Goal: Task Accomplishment & Management: Manage account settings

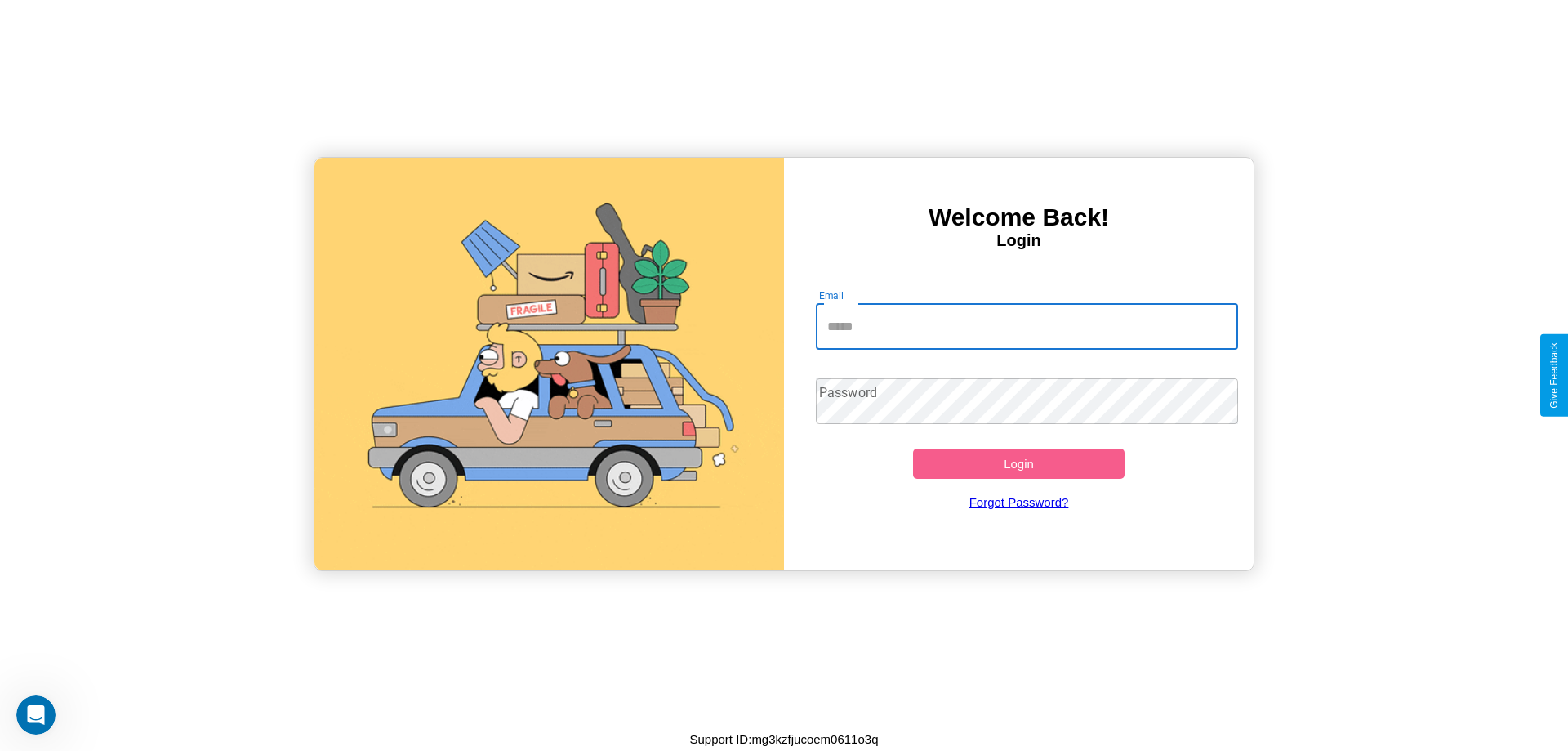
click at [1026, 326] on input "Email" at bounding box center [1027, 327] width 423 height 46
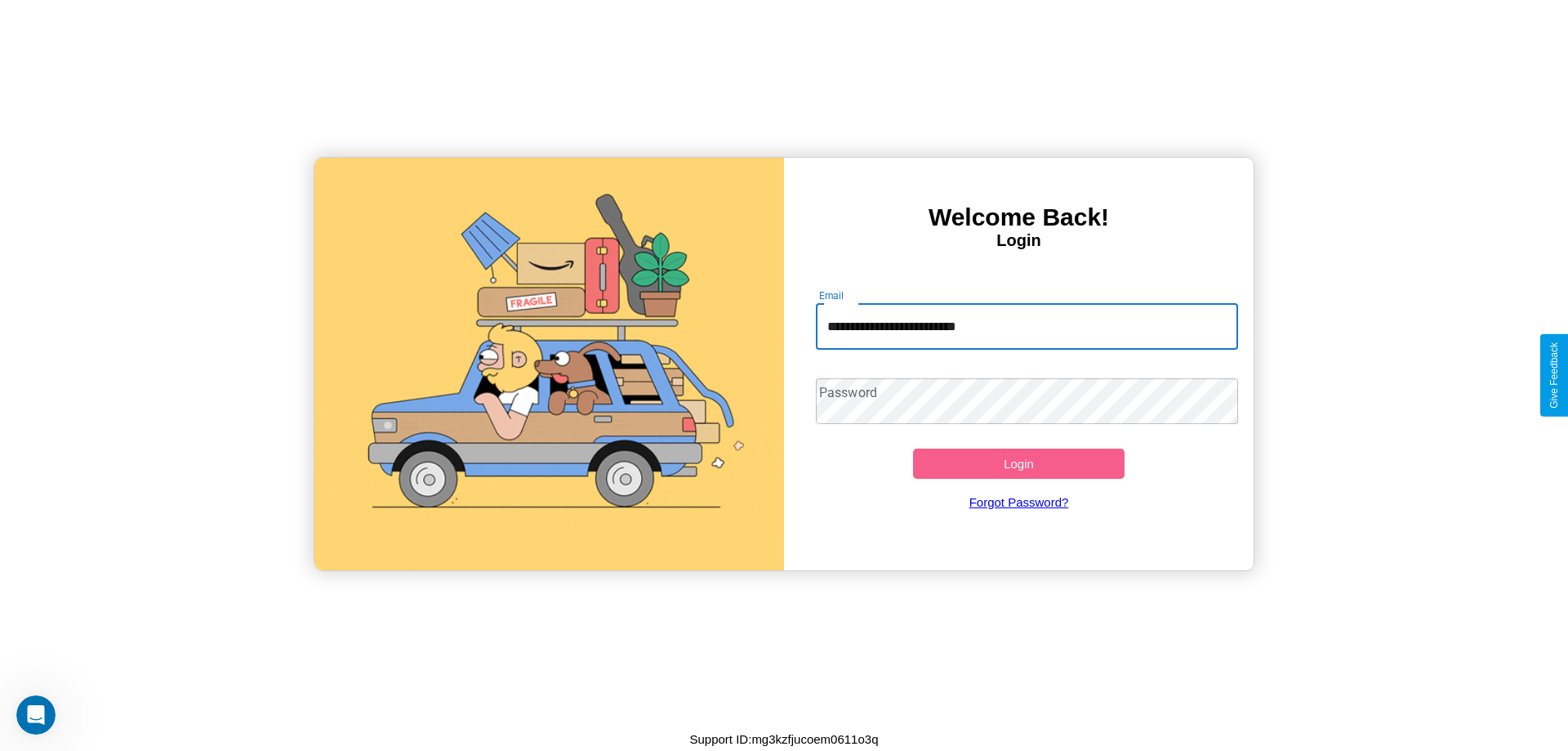
type input "**********"
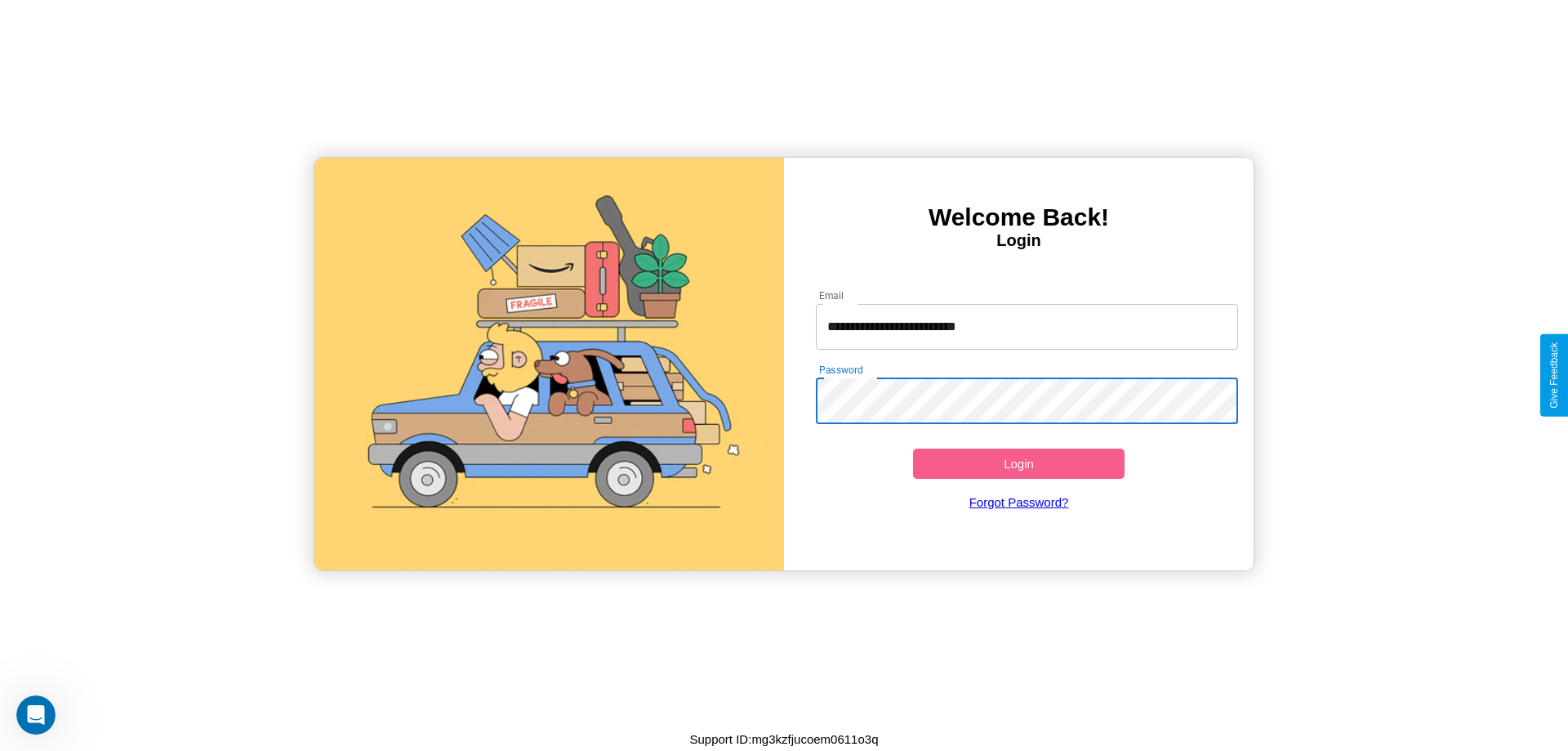
click at [1018, 463] on button "Login" at bounding box center [1018, 464] width 212 height 30
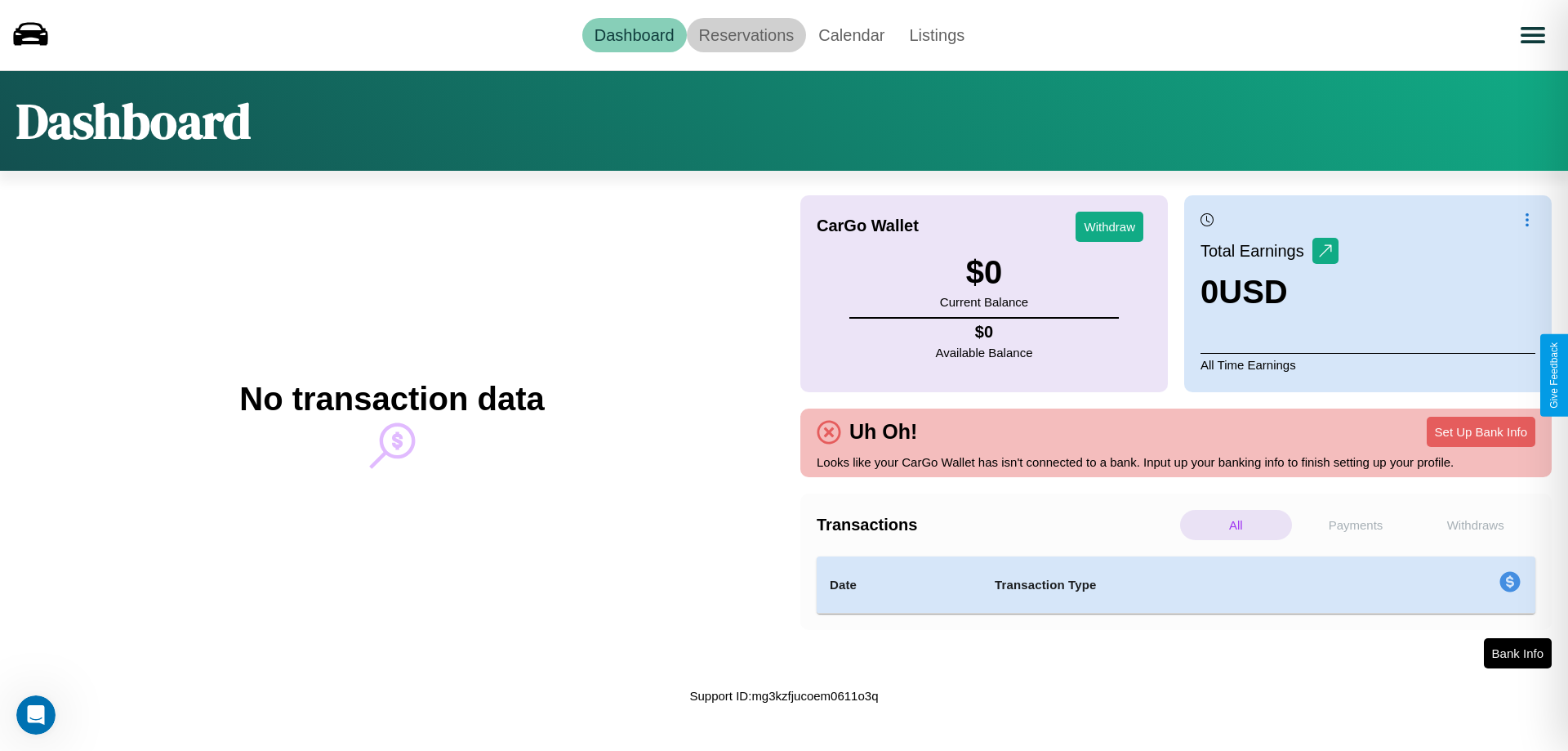
click at [746, 35] on link "Reservations" at bounding box center [746, 35] width 120 height 35
